Goal: Find specific page/section: Find specific page/section

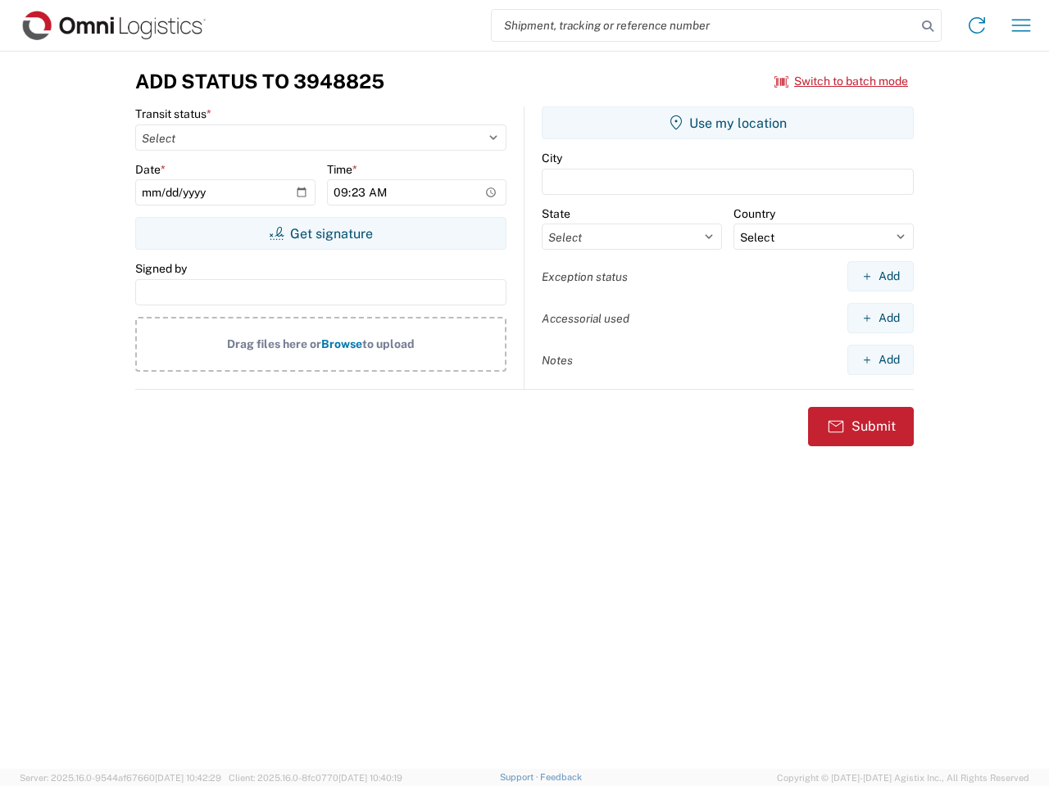
click at [704, 25] on input "search" at bounding box center [704, 25] width 424 height 31
click at [927, 26] on icon at bounding box center [927, 26] width 23 height 23
click at [977, 25] on icon at bounding box center [976, 25] width 26 height 26
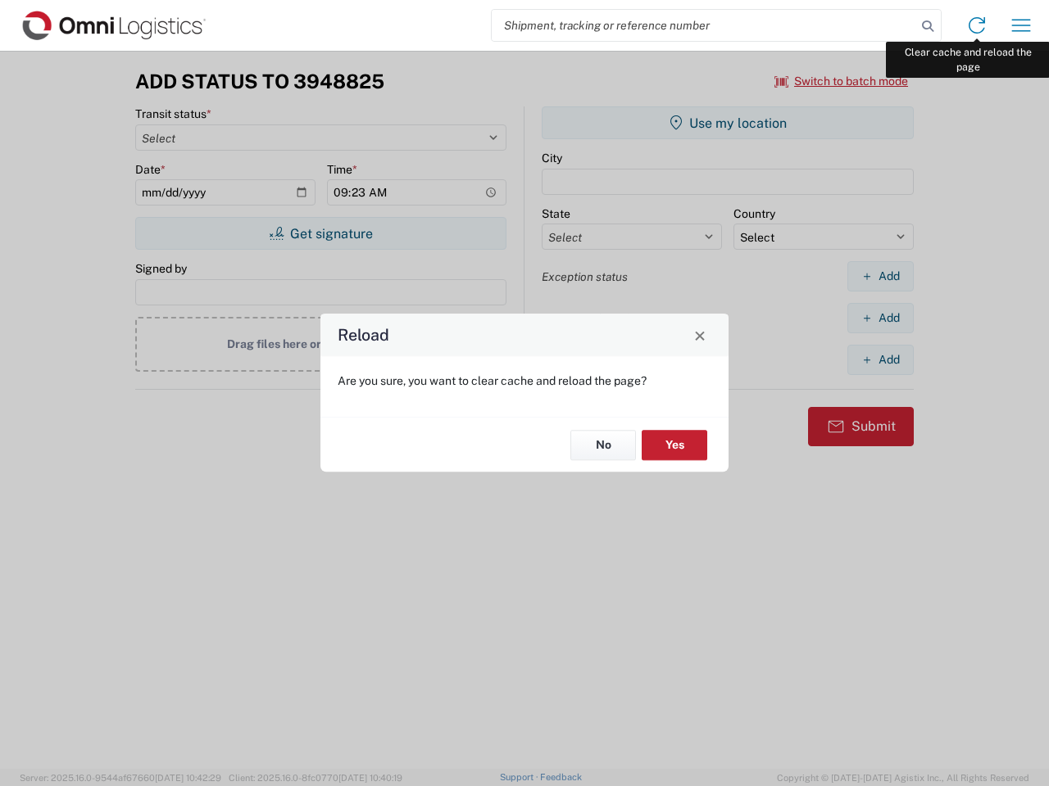
click at [1021, 25] on div "Reload Are you sure, you want to clear cache and reload the page? No Yes" at bounding box center [524, 393] width 1049 height 786
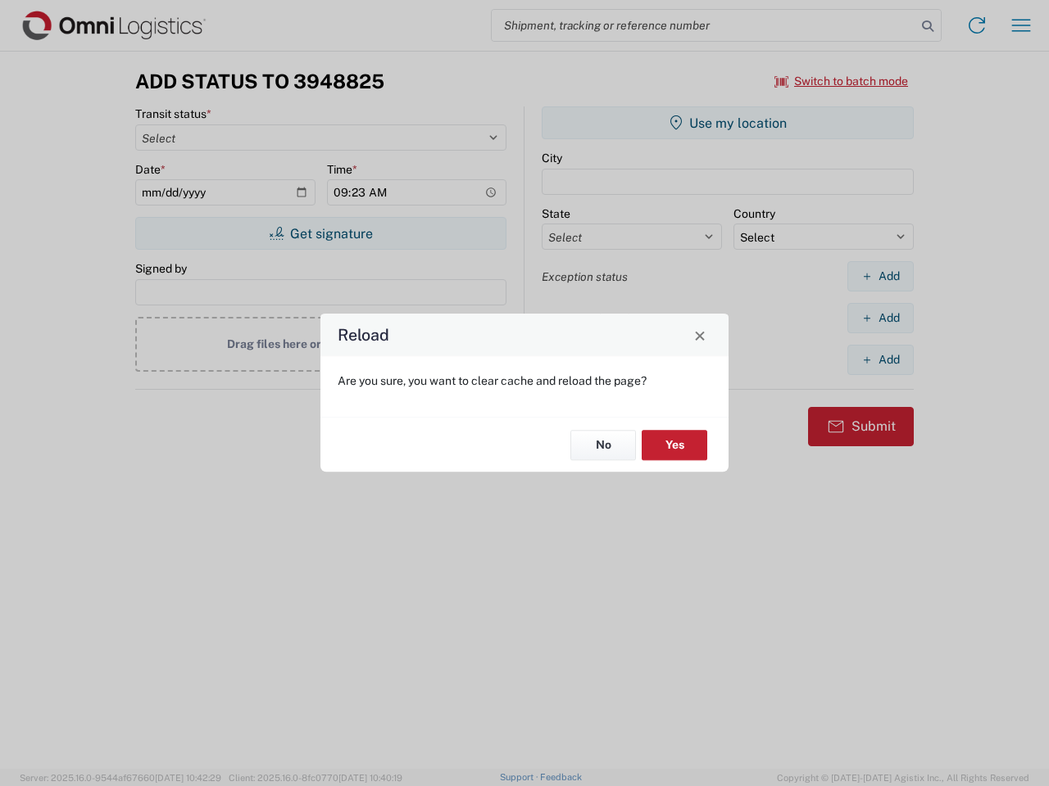
click at [841, 81] on div "Reload Are you sure, you want to clear cache and reload the page? No Yes" at bounding box center [524, 393] width 1049 height 786
click at [320, 233] on div "Reload Are you sure, you want to clear cache and reload the page? No Yes" at bounding box center [524, 393] width 1049 height 786
click at [727, 123] on div "Reload Are you sure, you want to clear cache and reload the page? No Yes" at bounding box center [524, 393] width 1049 height 786
click at [880, 276] on div "Reload Are you sure, you want to clear cache and reload the page? No Yes" at bounding box center [524, 393] width 1049 height 786
click at [880, 318] on div "Reload Are you sure, you want to clear cache and reload the page? No Yes" at bounding box center [524, 393] width 1049 height 786
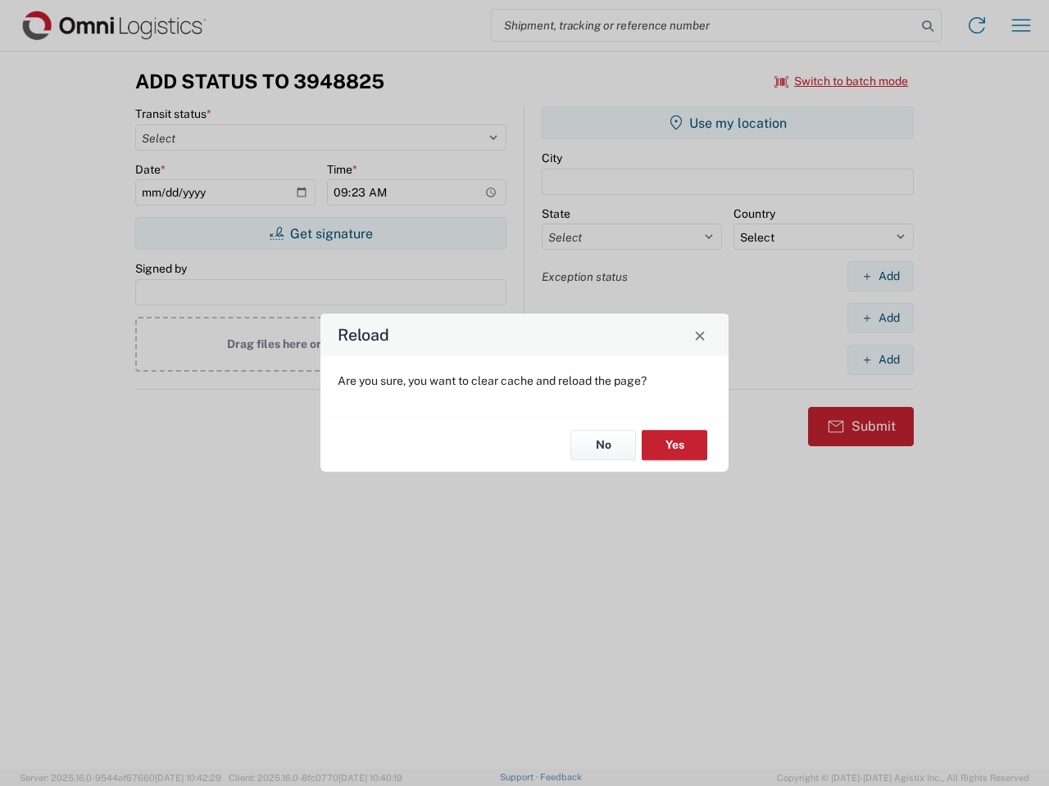
click at [880, 360] on div "Reload Are you sure, you want to clear cache and reload the page? No Yes" at bounding box center [524, 393] width 1049 height 786
